Goal: Find contact information: Find contact information

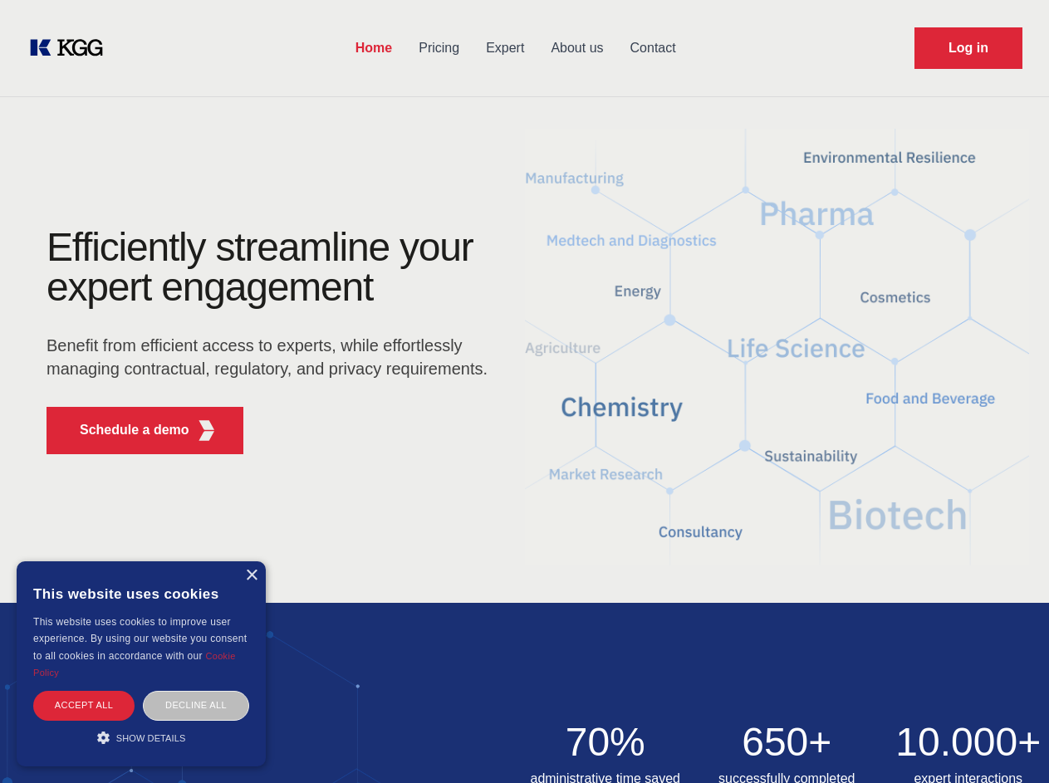
click at [524, 391] on div "Efficiently streamline your expert engagement Benefit from efficient access to …" at bounding box center [272, 348] width 505 height 240
click at [125, 430] on p "Schedule a demo" at bounding box center [135, 430] width 110 height 20
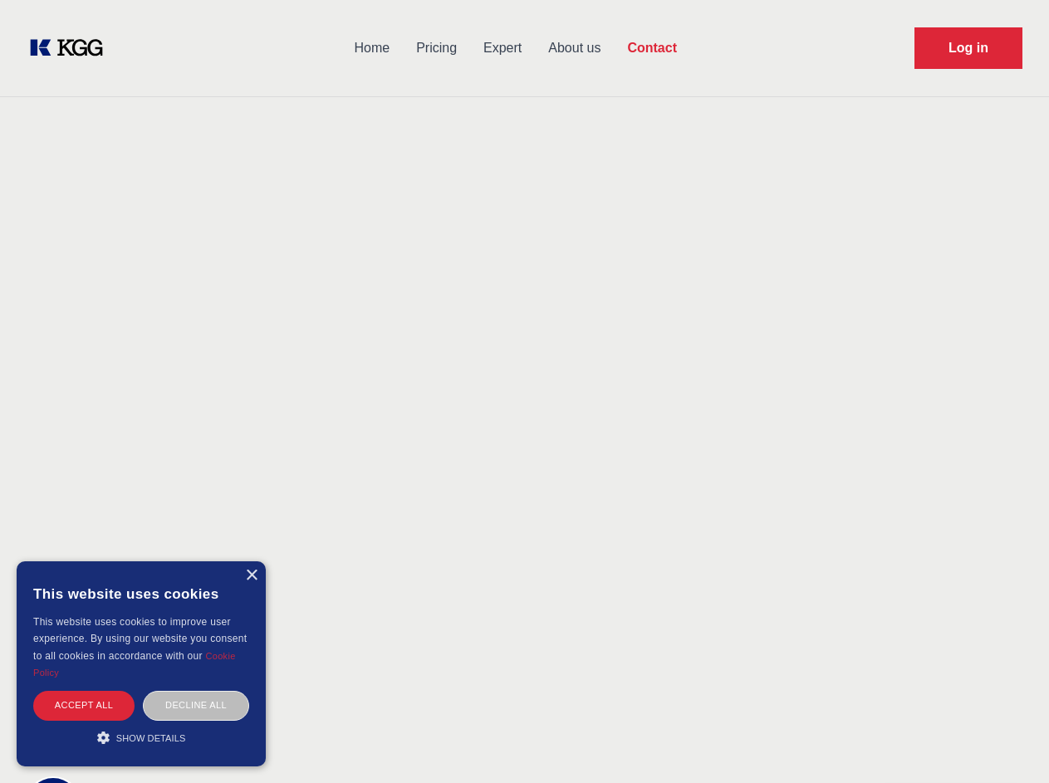
click at [251, 576] on div "× This website uses cookies This website uses cookies to improve user experienc…" at bounding box center [141, 663] width 249 height 205
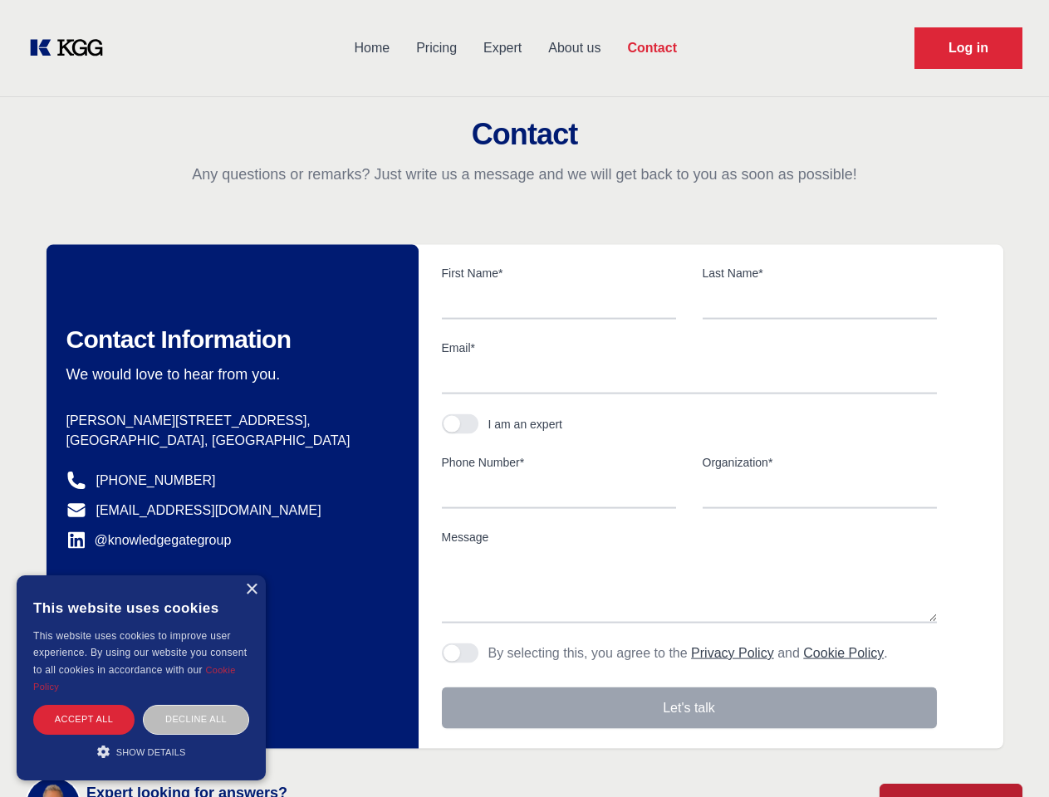
click at [84, 705] on div "Accept all" at bounding box center [83, 719] width 101 height 29
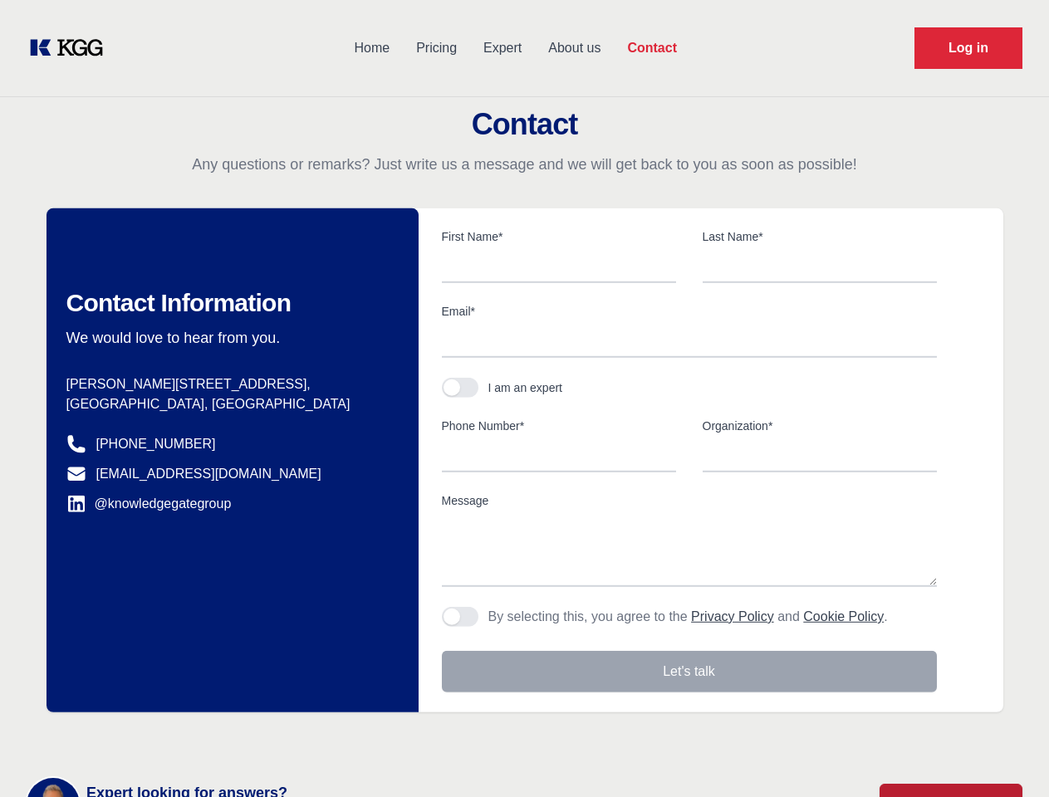
click at [196, 705] on div "Contact Information We would love to hear from you. Postal address [PERSON_NAME…" at bounding box center [233, 460] width 372 height 504
click at [141, 737] on main "Contact Any questions or remarks? Just write us a message and we will get back …" at bounding box center [524, 432] width 1049 height 865
